Goal: Task Accomplishment & Management: Manage account settings

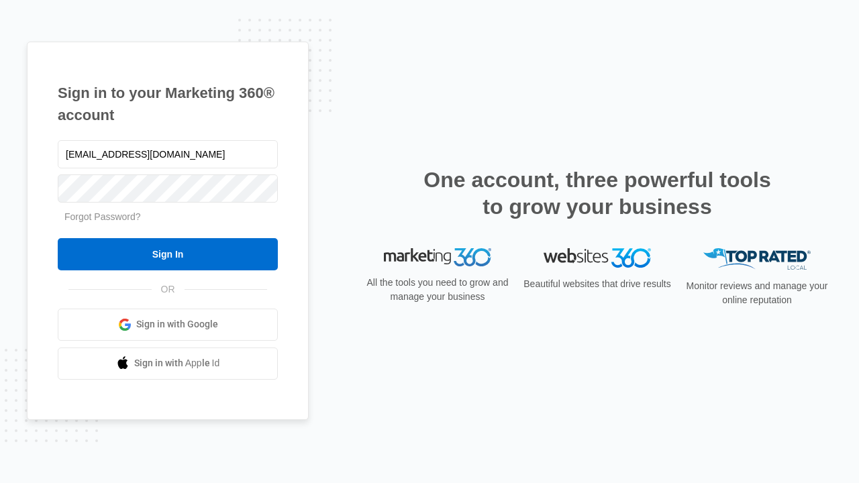
type input "[EMAIL_ADDRESS][DOMAIN_NAME]"
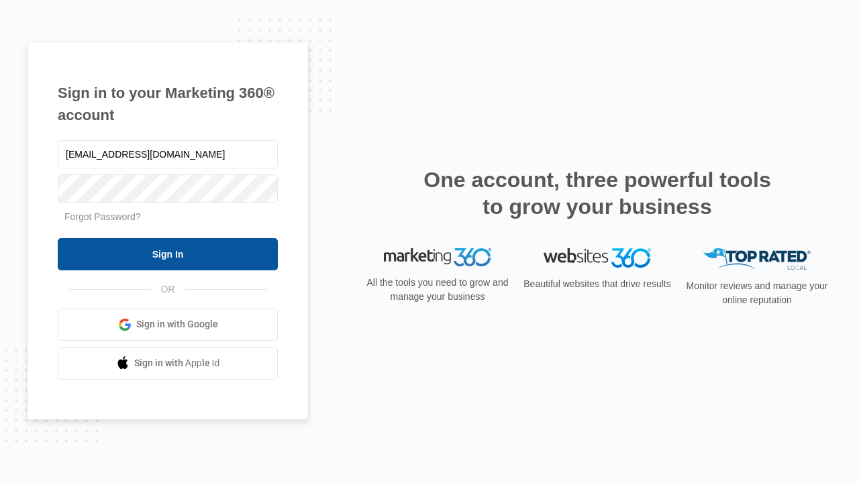
click at [168, 254] on input "Sign In" at bounding box center [168, 254] width 220 height 32
